Goal: Navigation & Orientation: Find specific page/section

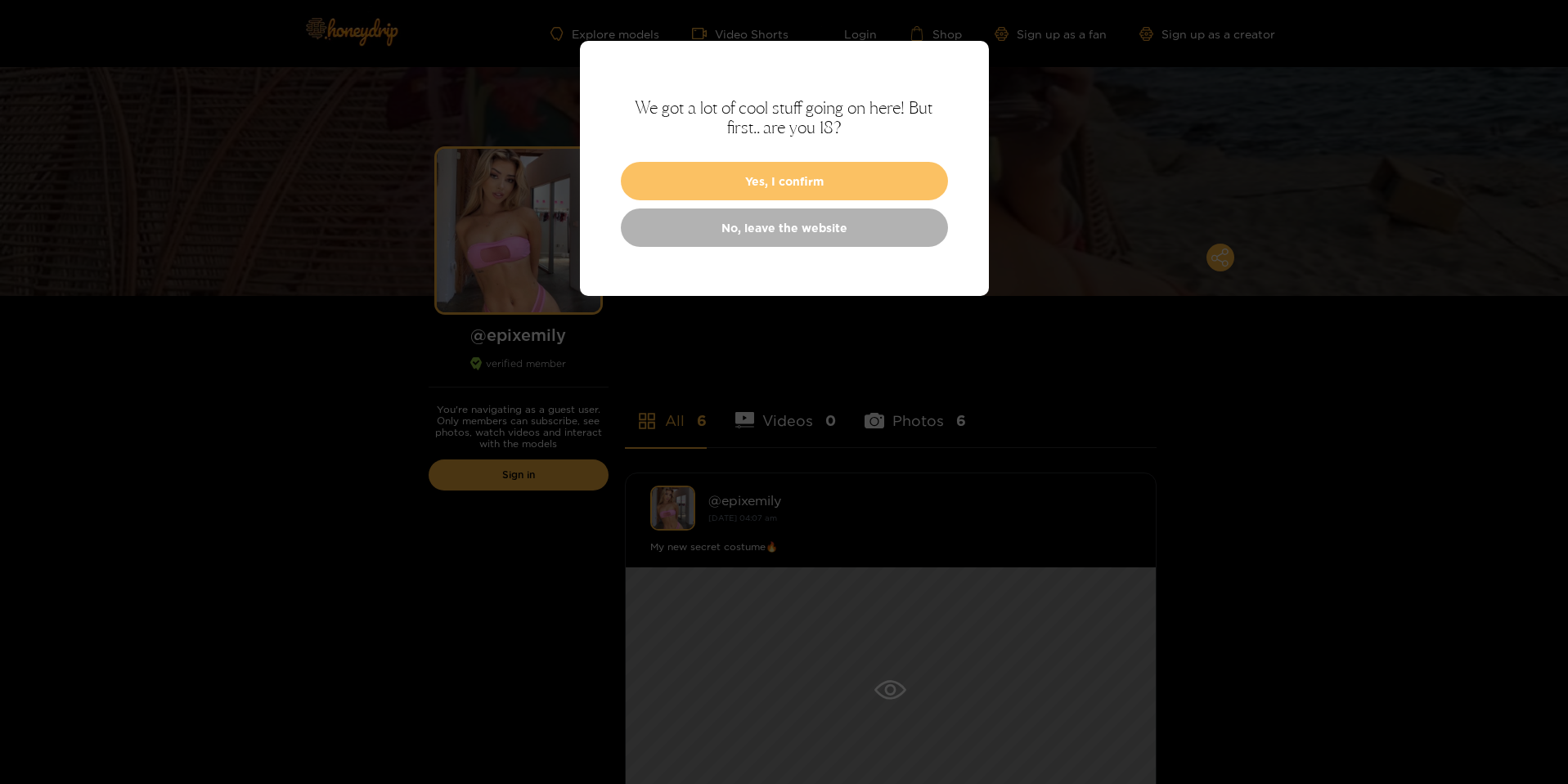
click at [904, 180] on button "Yes, I confirm" at bounding box center [784, 181] width 327 height 38
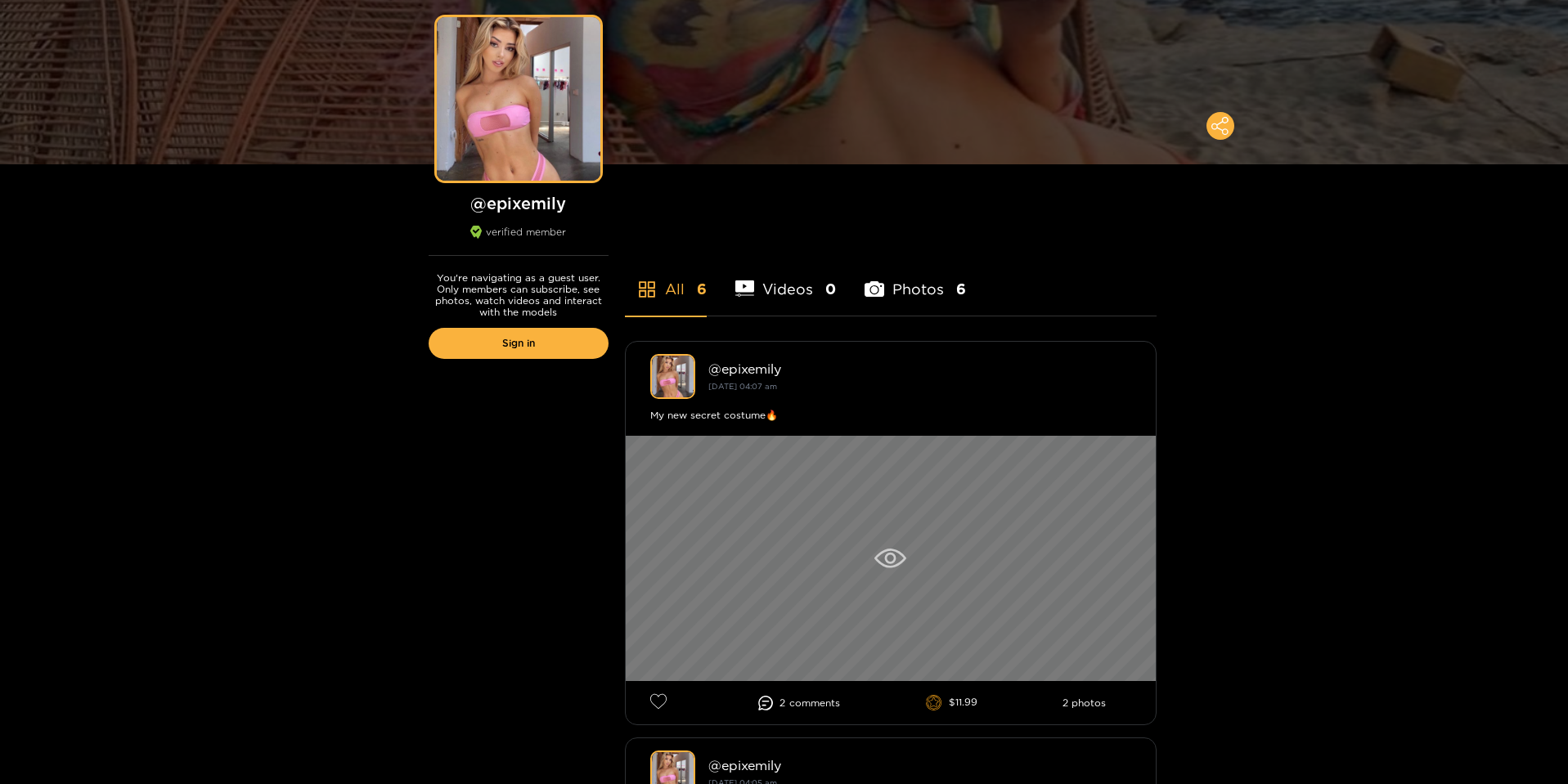
scroll to position [245, 0]
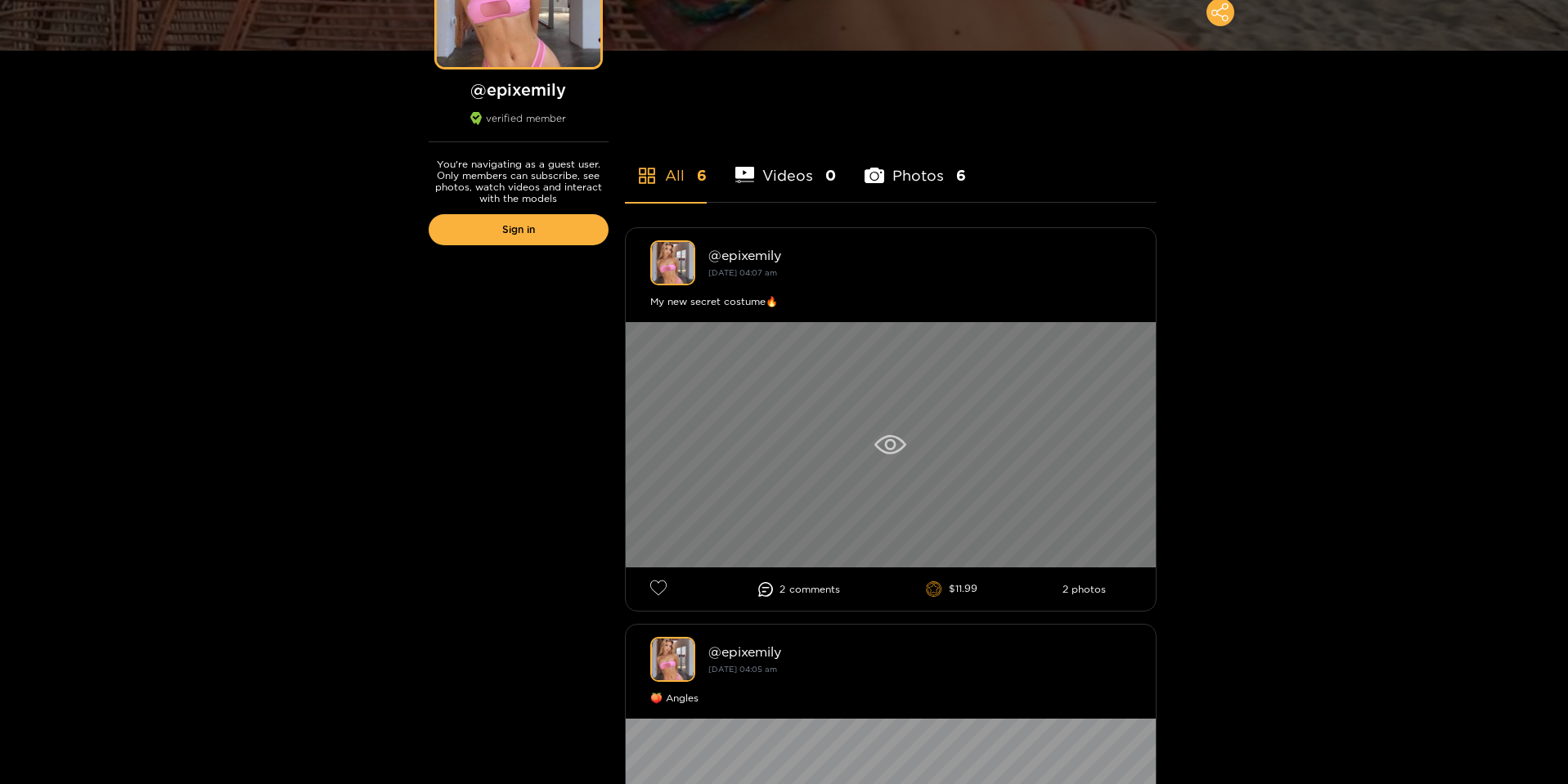
click at [893, 440] on icon at bounding box center [890, 445] width 12 height 12
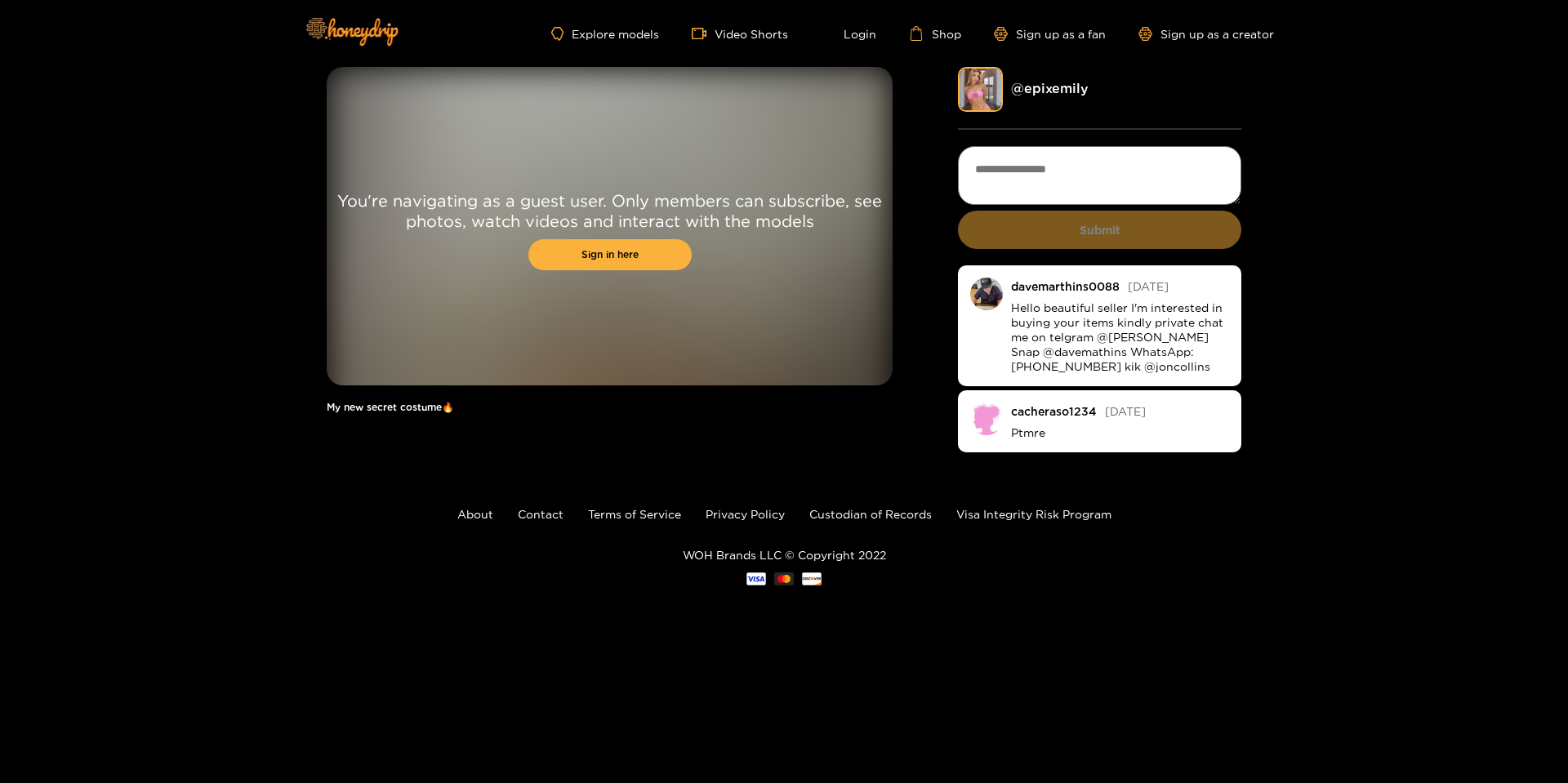
drag, startPoint x: 517, startPoint y: 141, endPoint x: 527, endPoint y: 149, distance: 12.8
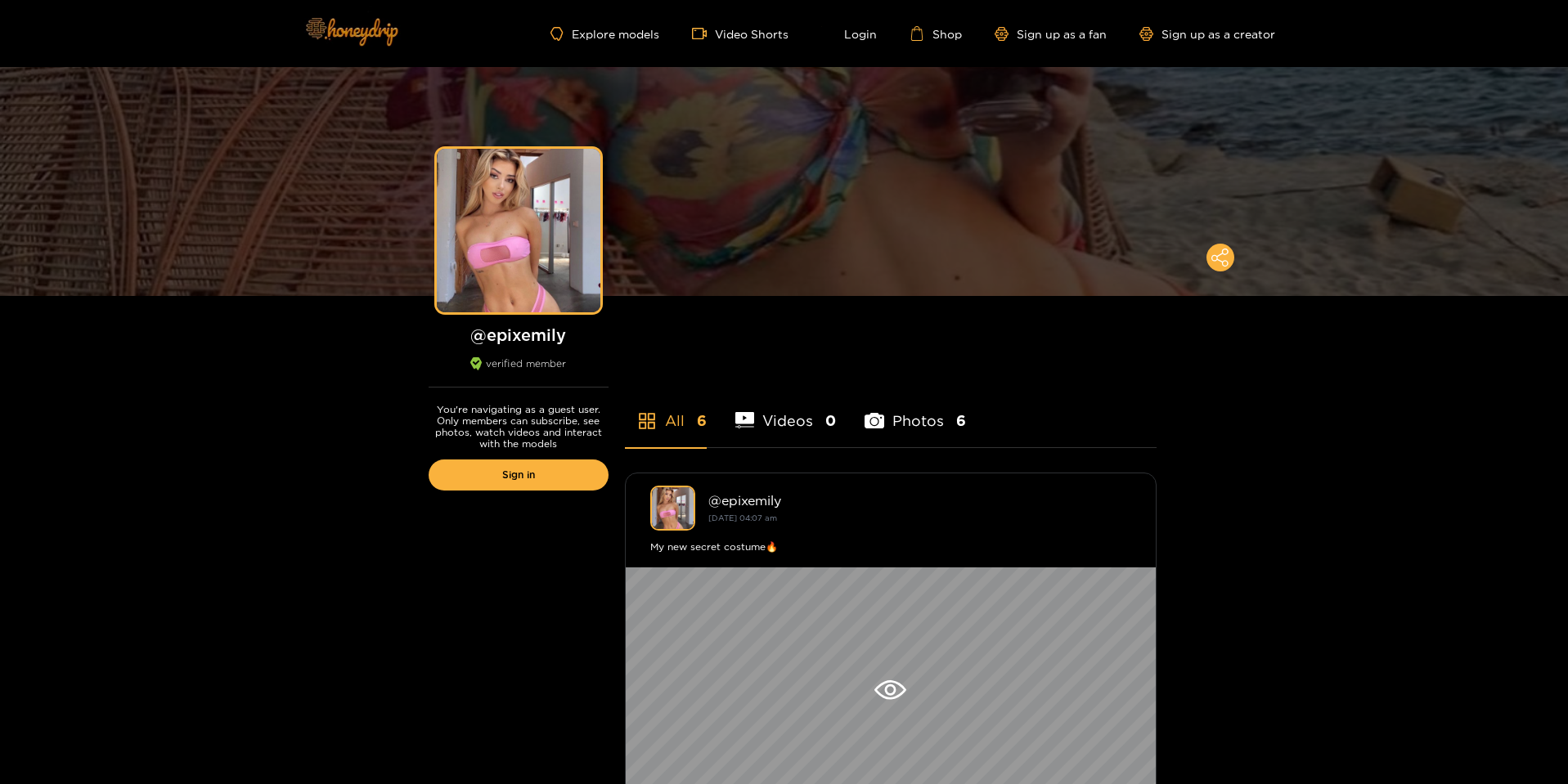
click at [363, 18] on img at bounding box center [351, 31] width 114 height 69
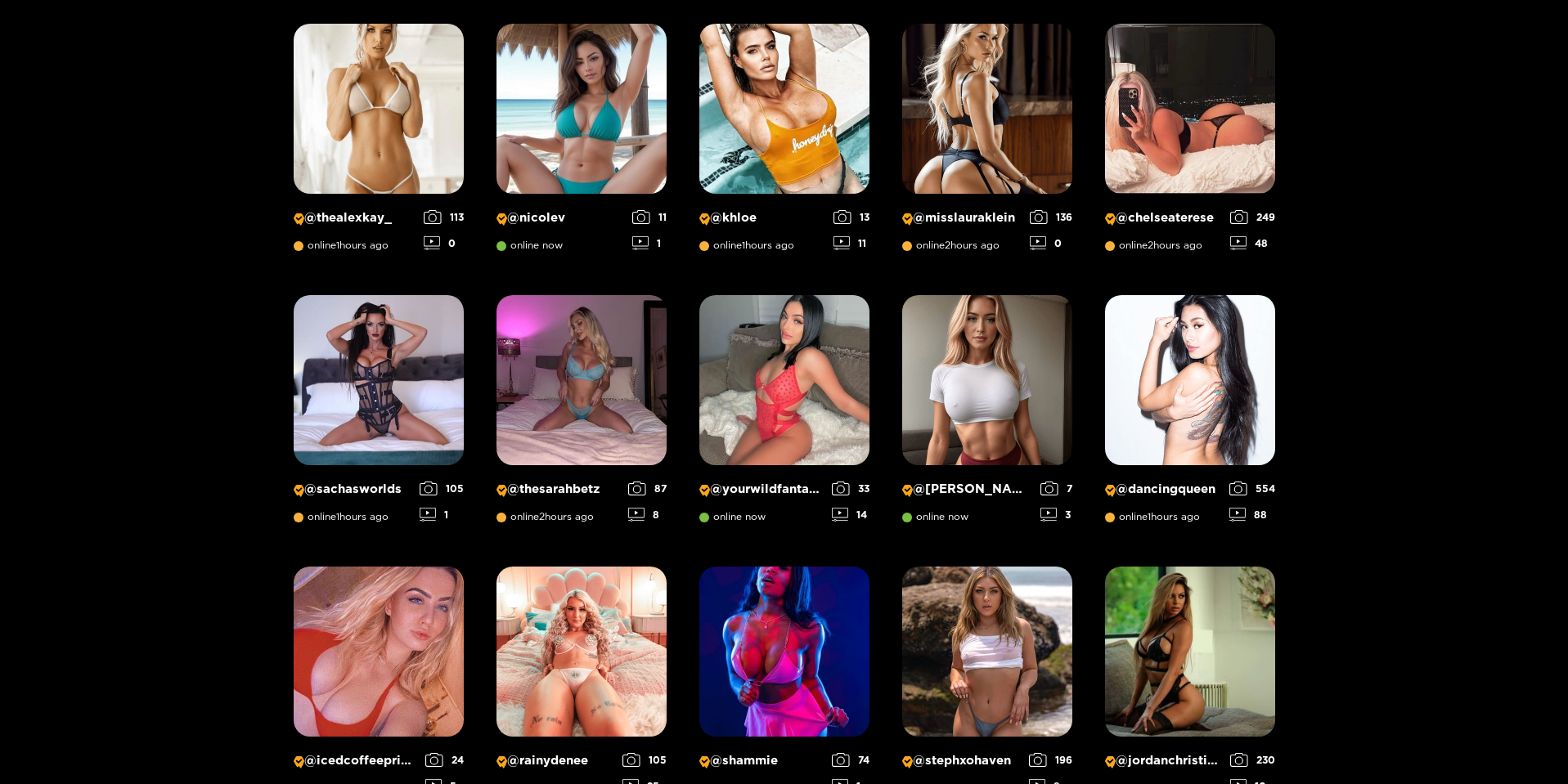
scroll to position [1176, 0]
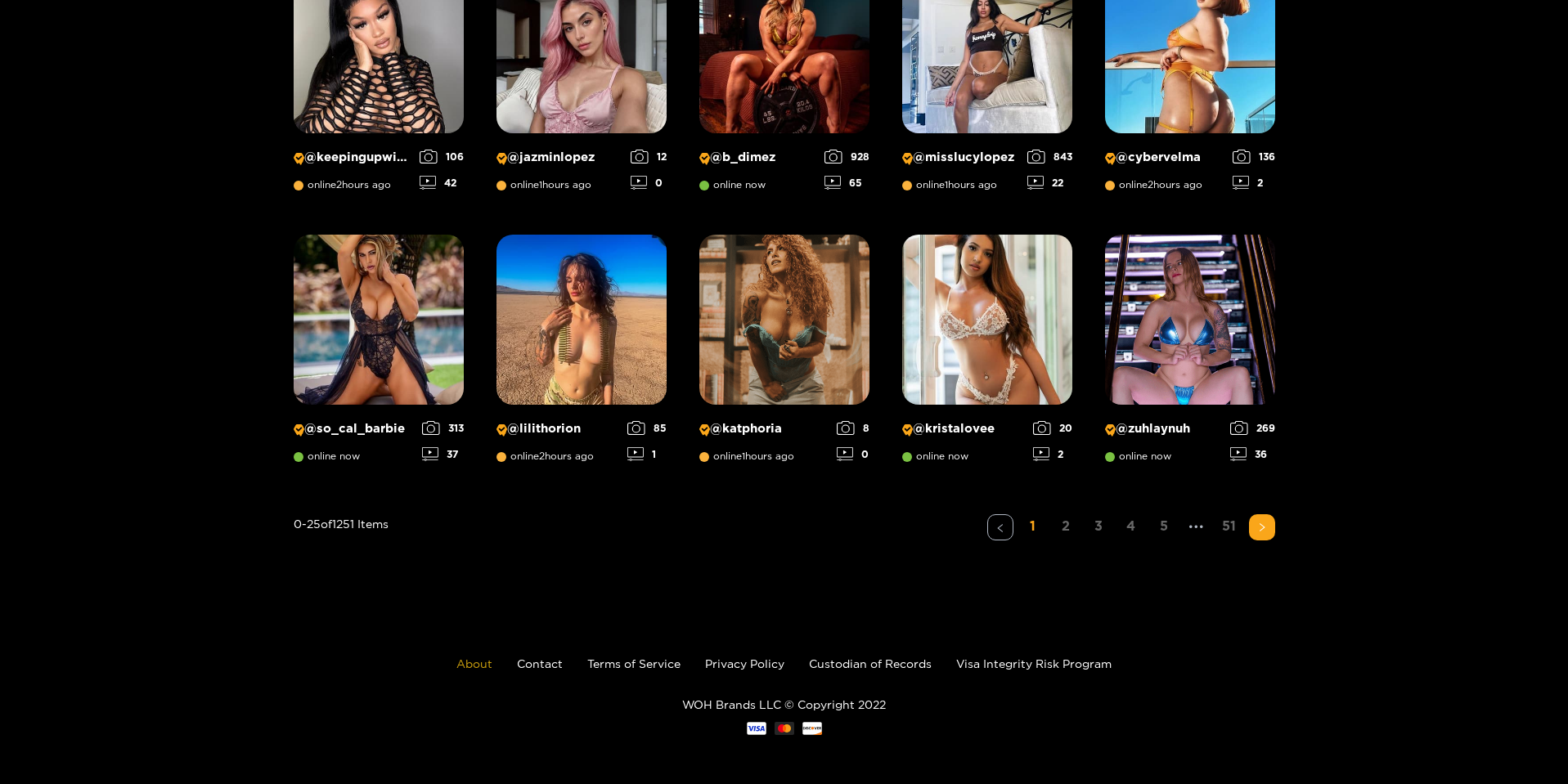
click at [468, 666] on link "About" at bounding box center [474, 663] width 36 height 12
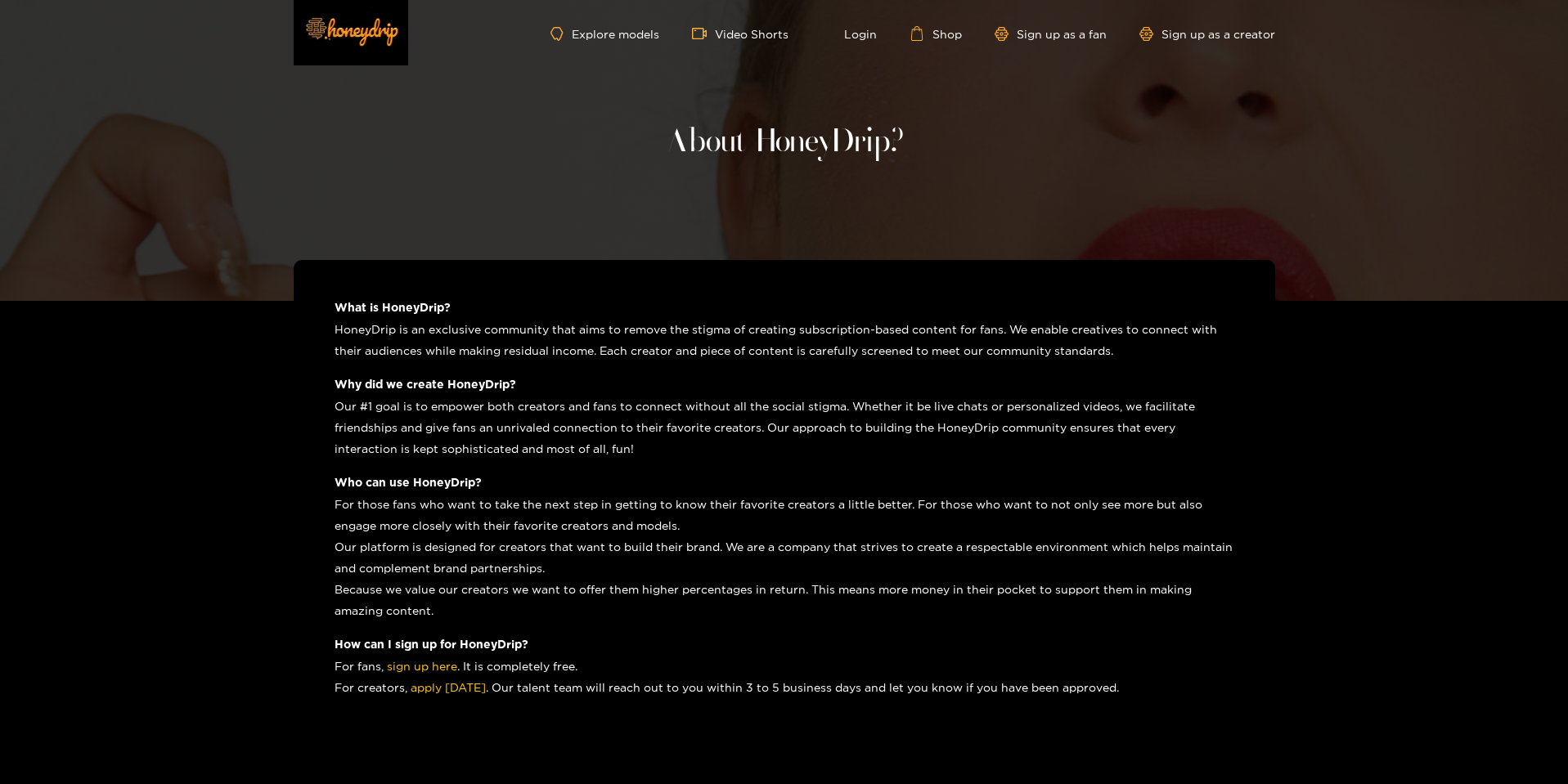
click at [494, 542] on p "For those fans who want to take the next step in getting to know their favorite…" at bounding box center [784, 558] width 900 height 127
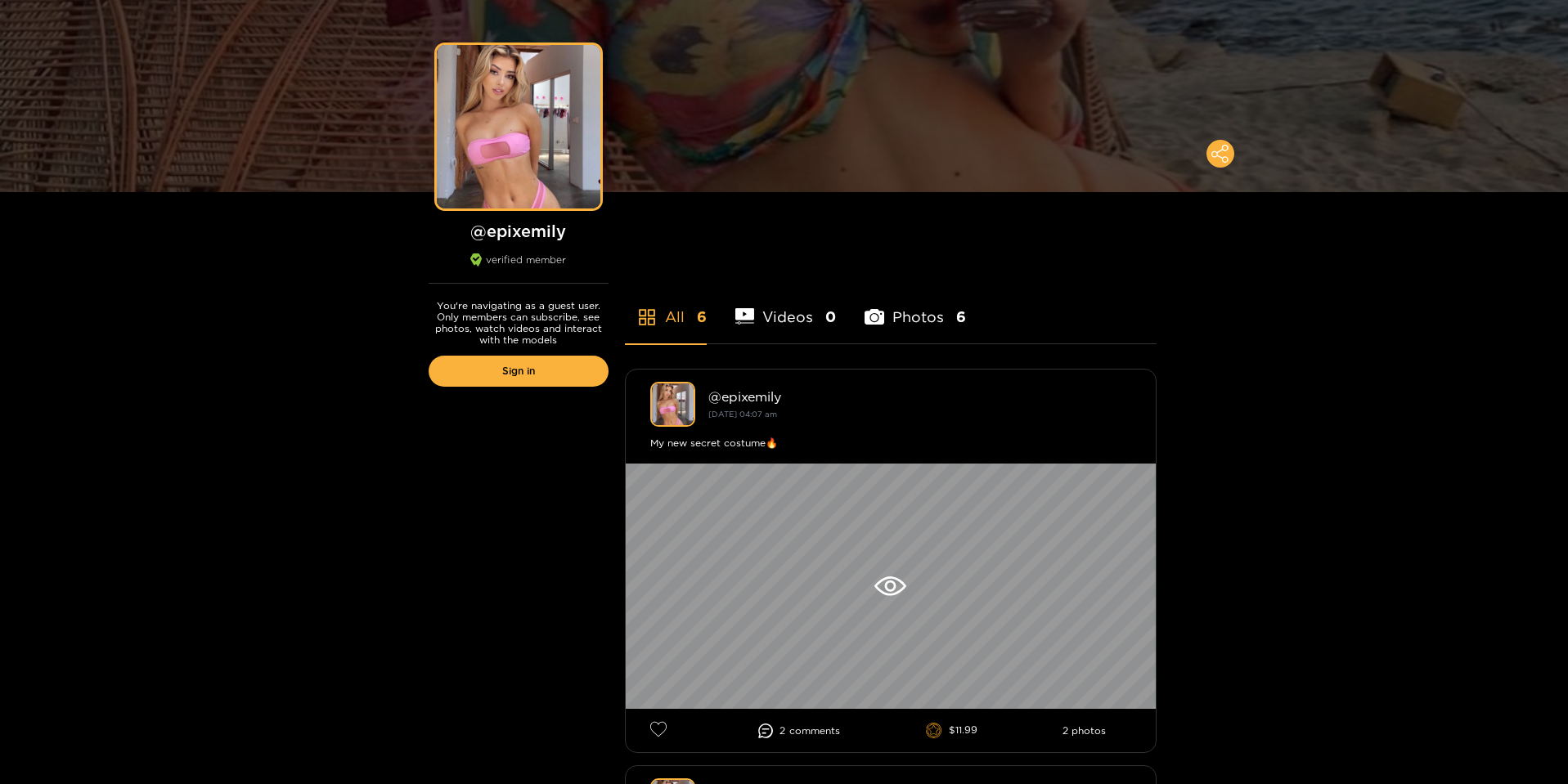
scroll to position [104, 0]
